Goal: Use online tool/utility: Use online tool/utility

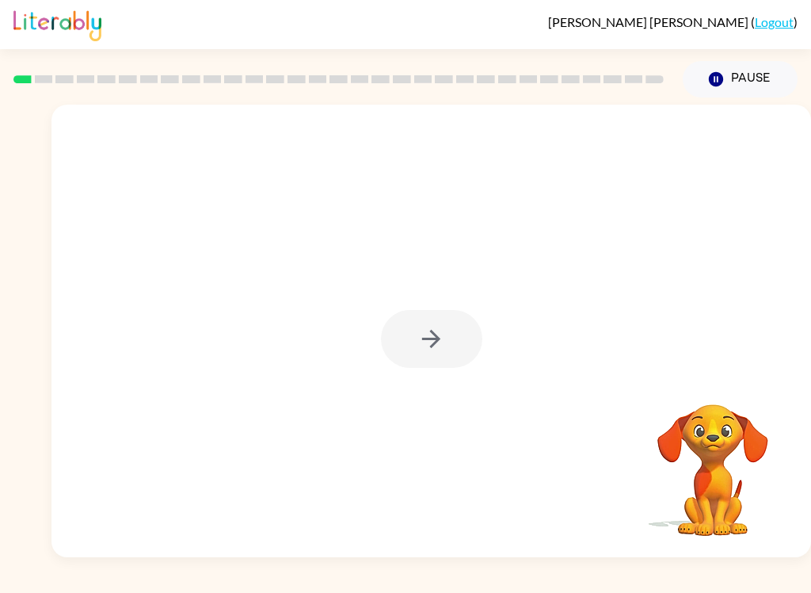
click at [446, 336] on div at bounding box center [431, 339] width 101 height 58
click at [414, 349] on button "button" at bounding box center [431, 339] width 101 height 58
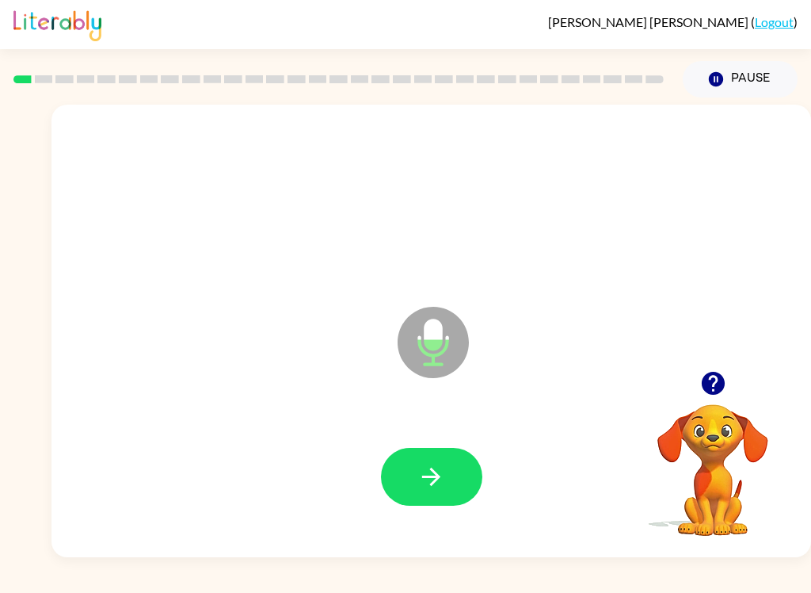
click at [442, 479] on icon "button" at bounding box center [432, 477] width 28 height 28
click at [461, 483] on button "button" at bounding box center [431, 477] width 101 height 58
click at [432, 496] on button "button" at bounding box center [431, 477] width 101 height 58
click at [440, 476] on icon "button" at bounding box center [431, 476] width 18 height 18
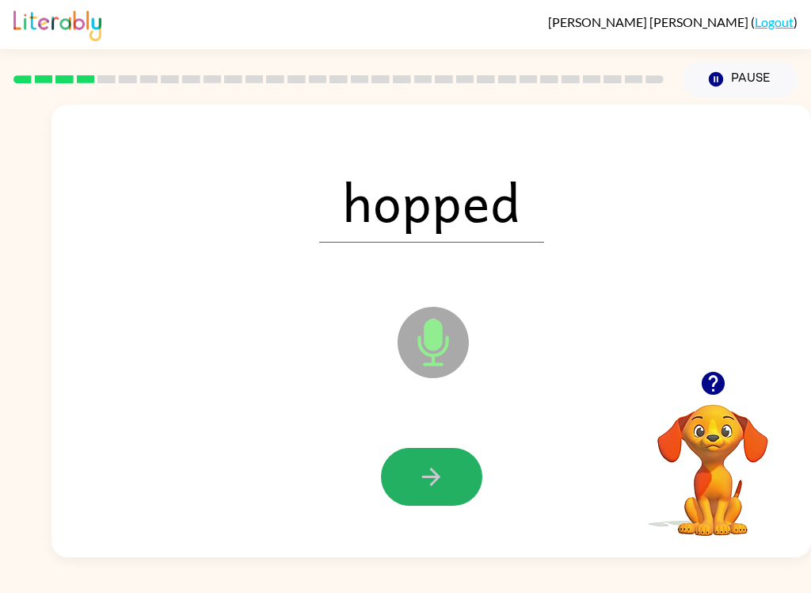
click at [440, 464] on icon "button" at bounding box center [432, 477] width 28 height 28
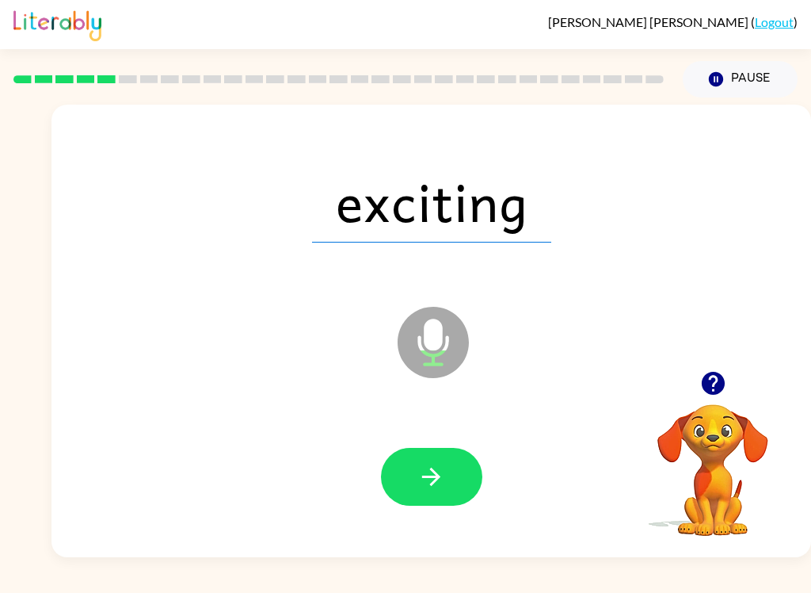
click at [431, 466] on icon "button" at bounding box center [432, 477] width 28 height 28
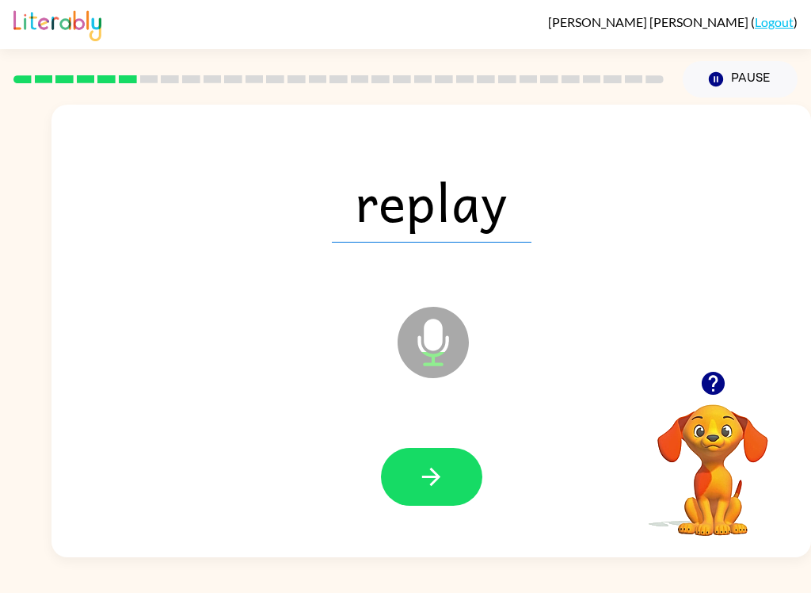
click at [430, 462] on button "button" at bounding box center [431, 477] width 101 height 58
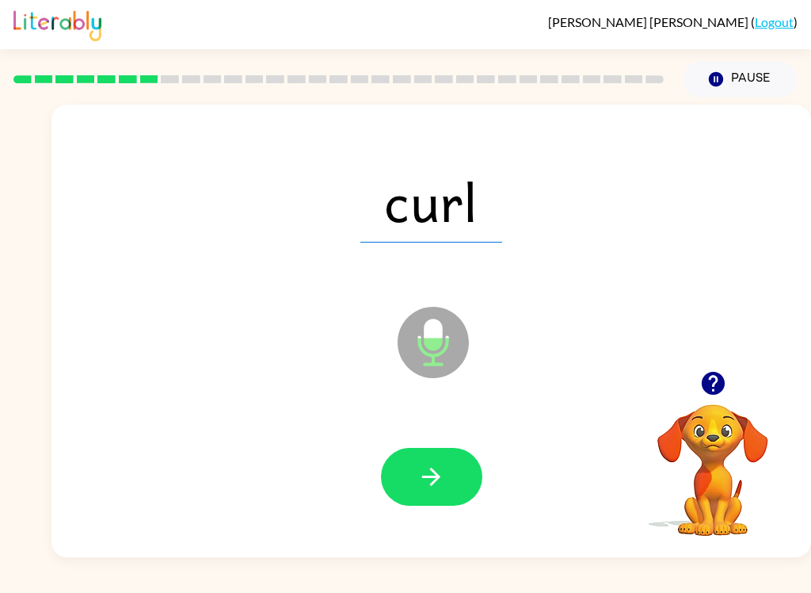
click at [432, 485] on icon "button" at bounding box center [431, 476] width 18 height 18
click at [467, 446] on div at bounding box center [431, 477] width 728 height 130
click at [433, 475] on icon "button" at bounding box center [432, 477] width 28 height 28
click at [428, 470] on icon "button" at bounding box center [432, 477] width 28 height 28
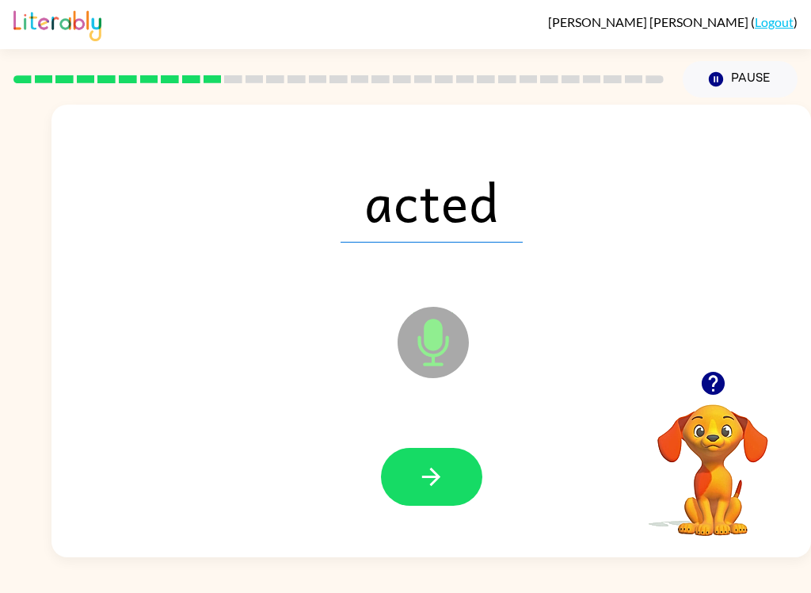
click at [440, 453] on button "button" at bounding box center [431, 477] width 101 height 58
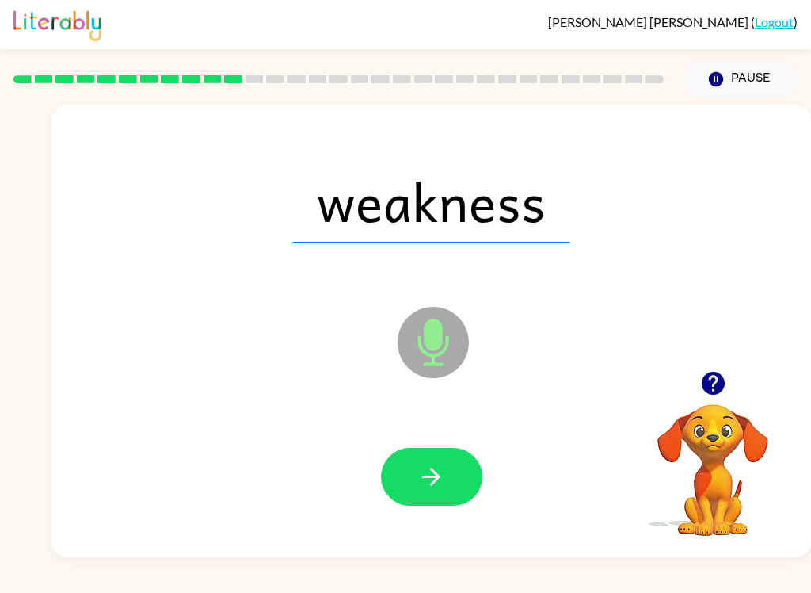
click at [414, 478] on button "button" at bounding box center [431, 477] width 101 height 58
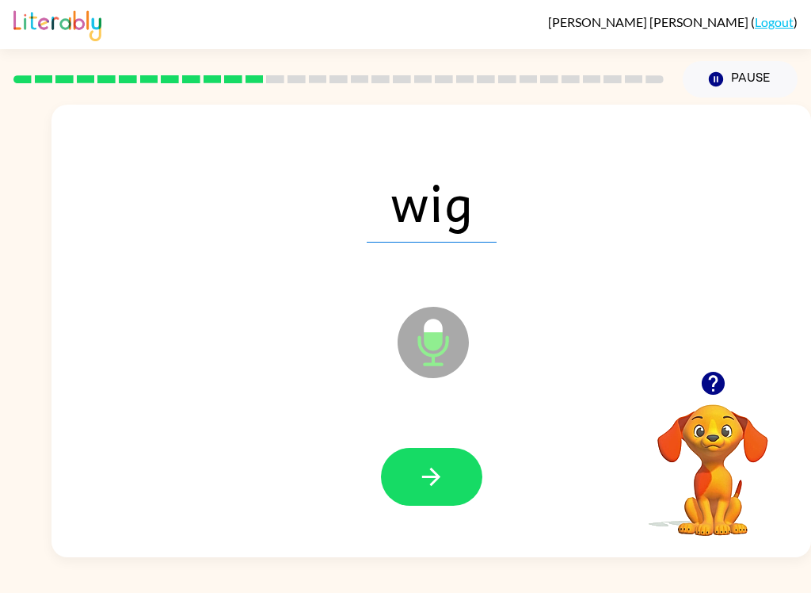
click at [441, 458] on button "button" at bounding box center [431, 477] width 101 height 58
click at [461, 467] on button "button" at bounding box center [431, 477] width 101 height 58
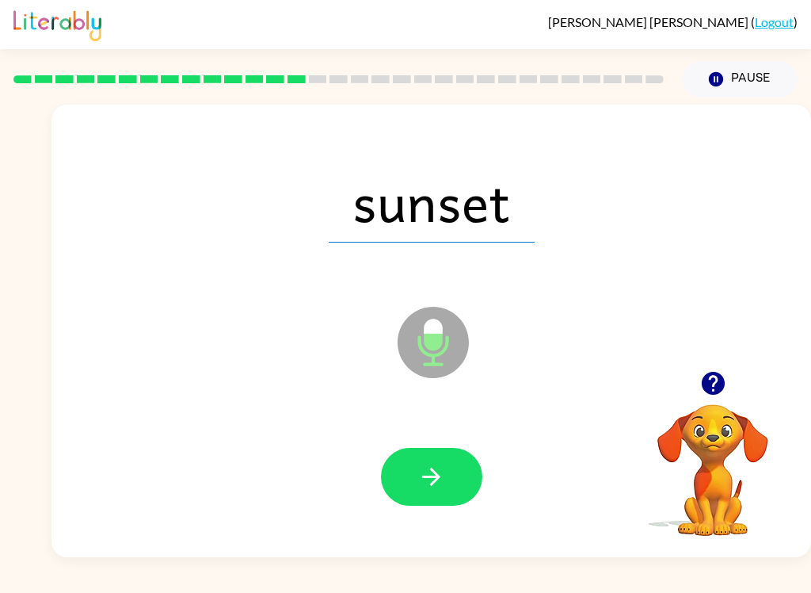
click at [444, 468] on icon "button" at bounding box center [432, 477] width 28 height 28
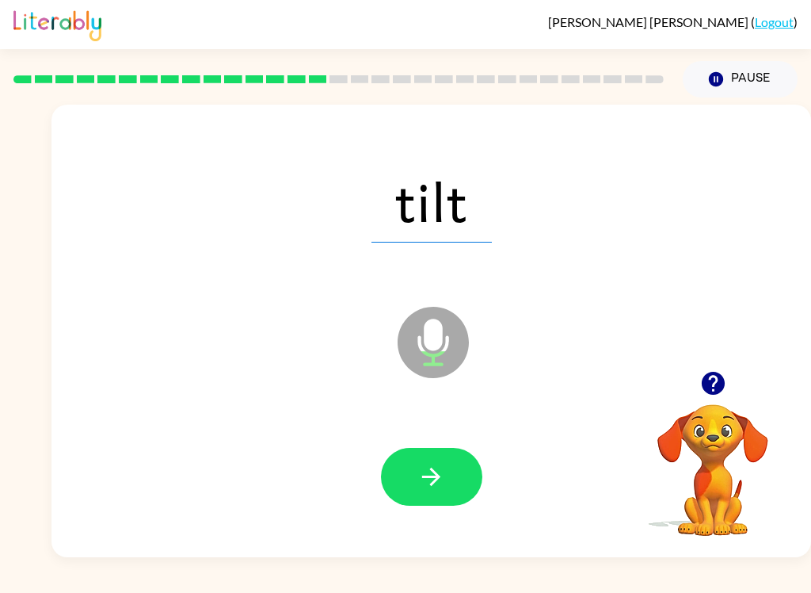
click at [441, 470] on icon "button" at bounding box center [432, 477] width 28 height 28
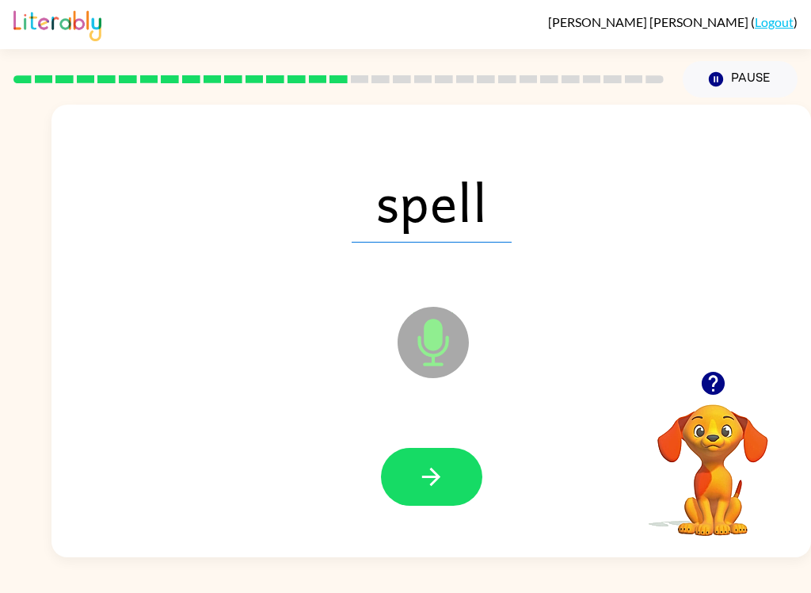
click at [441, 476] on icon "button" at bounding box center [432, 477] width 28 height 28
click at [451, 466] on button "button" at bounding box center [431, 477] width 101 height 58
click at [441, 449] on button "button" at bounding box center [431, 477] width 101 height 58
click at [423, 473] on icon "button" at bounding box center [432, 477] width 28 height 28
click at [449, 465] on button "button" at bounding box center [431, 477] width 101 height 58
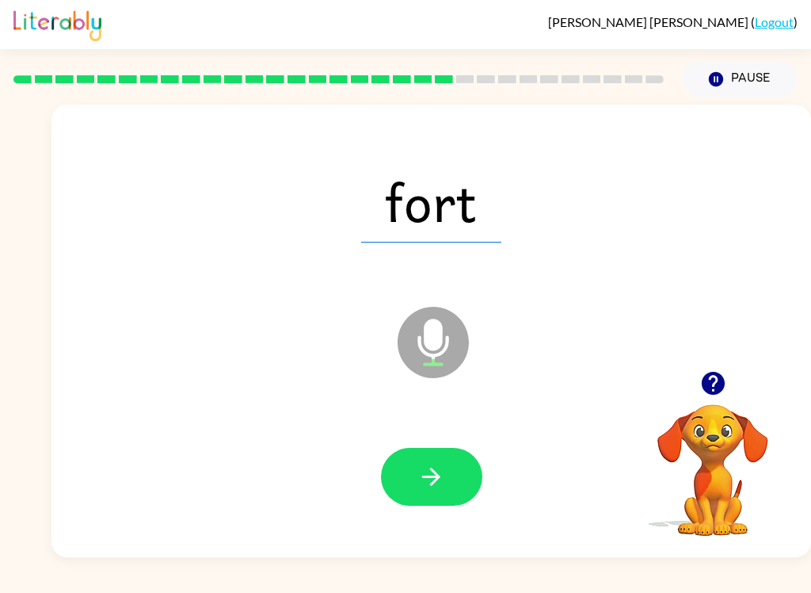
click at [458, 479] on button "button" at bounding box center [431, 477] width 101 height 58
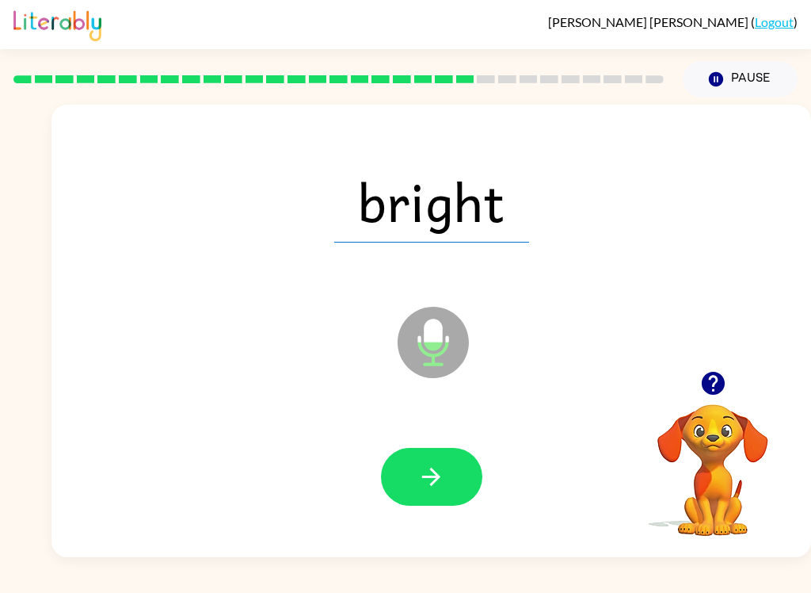
click at [433, 467] on icon "button" at bounding box center [432, 477] width 28 height 28
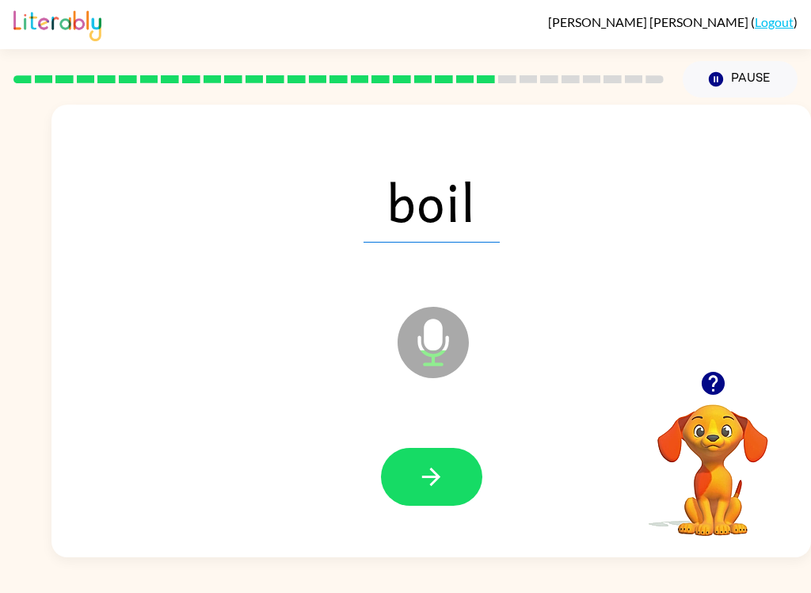
click at [431, 460] on button "button" at bounding box center [431, 477] width 101 height 58
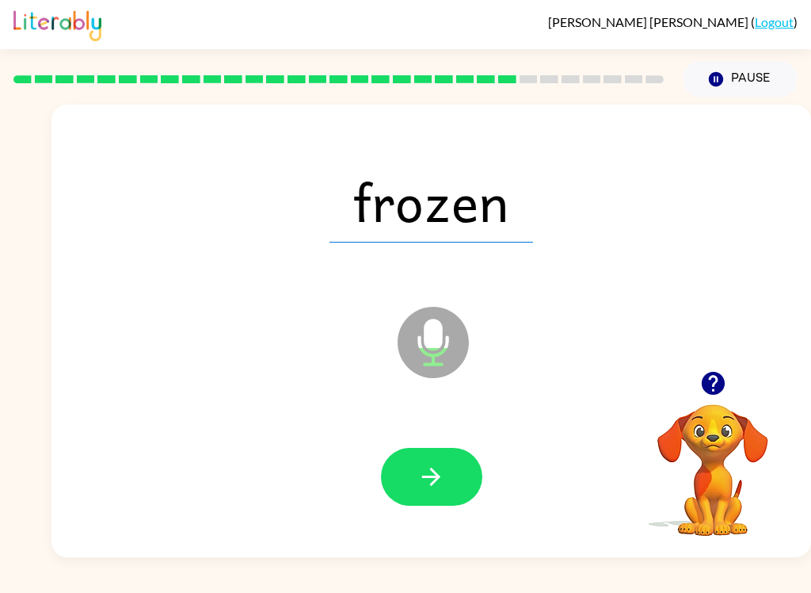
click at [439, 483] on icon "button" at bounding box center [432, 477] width 28 height 28
click at [418, 448] on button "button" at bounding box center [431, 477] width 101 height 58
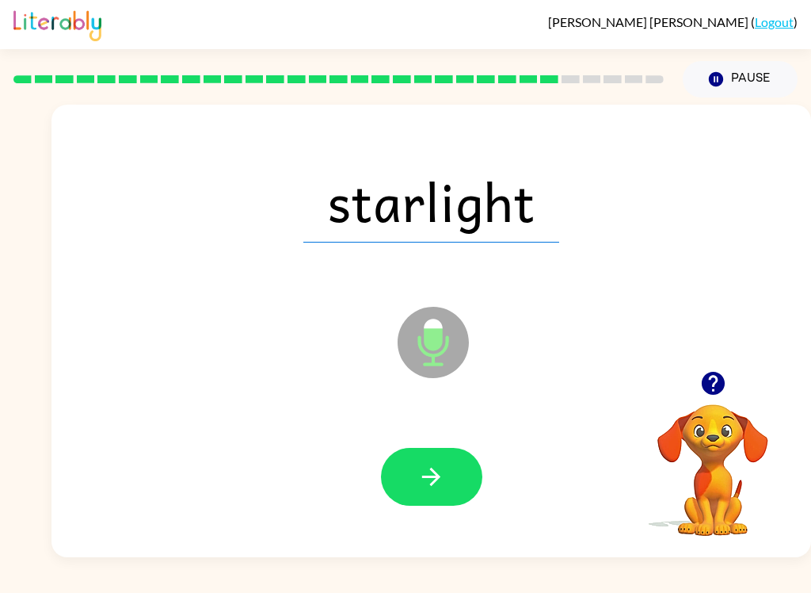
click at [436, 472] on icon "button" at bounding box center [431, 476] width 18 height 18
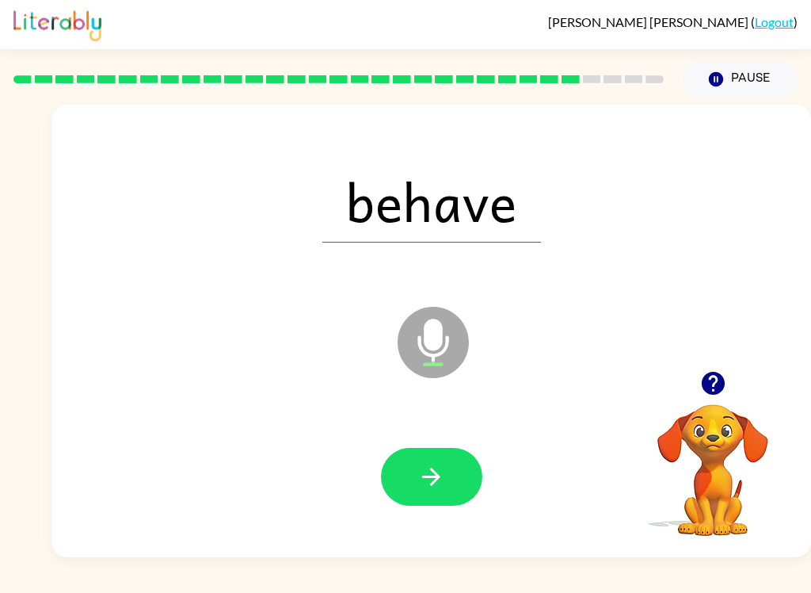
click at [445, 471] on icon "button" at bounding box center [432, 477] width 28 height 28
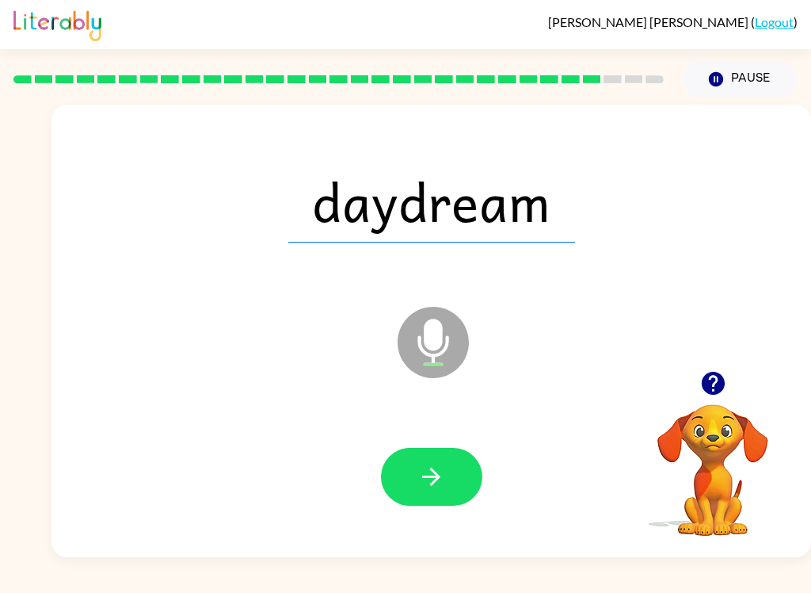
click at [471, 468] on button "button" at bounding box center [431, 477] width 101 height 58
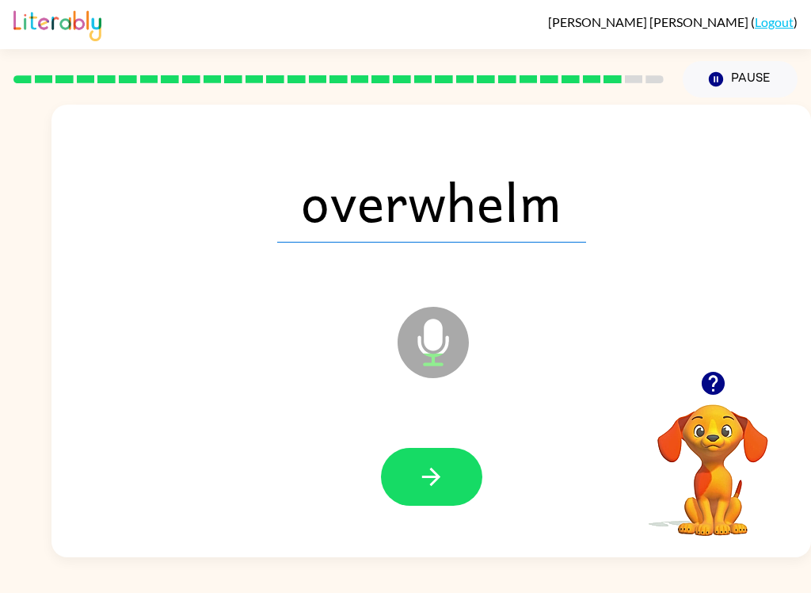
click at [399, 482] on button "button" at bounding box center [431, 477] width 101 height 58
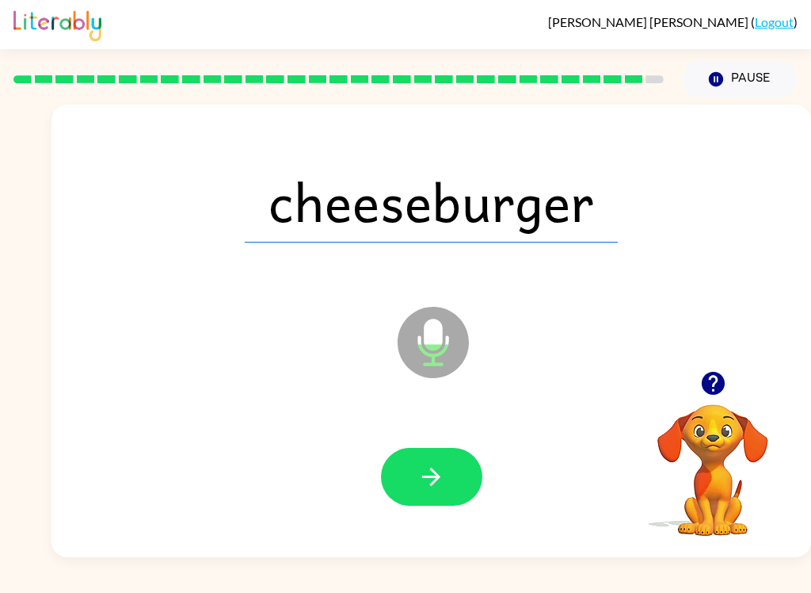
click at [454, 456] on button "button" at bounding box center [431, 477] width 101 height 58
